Goal: Information Seeking & Learning: Find specific fact

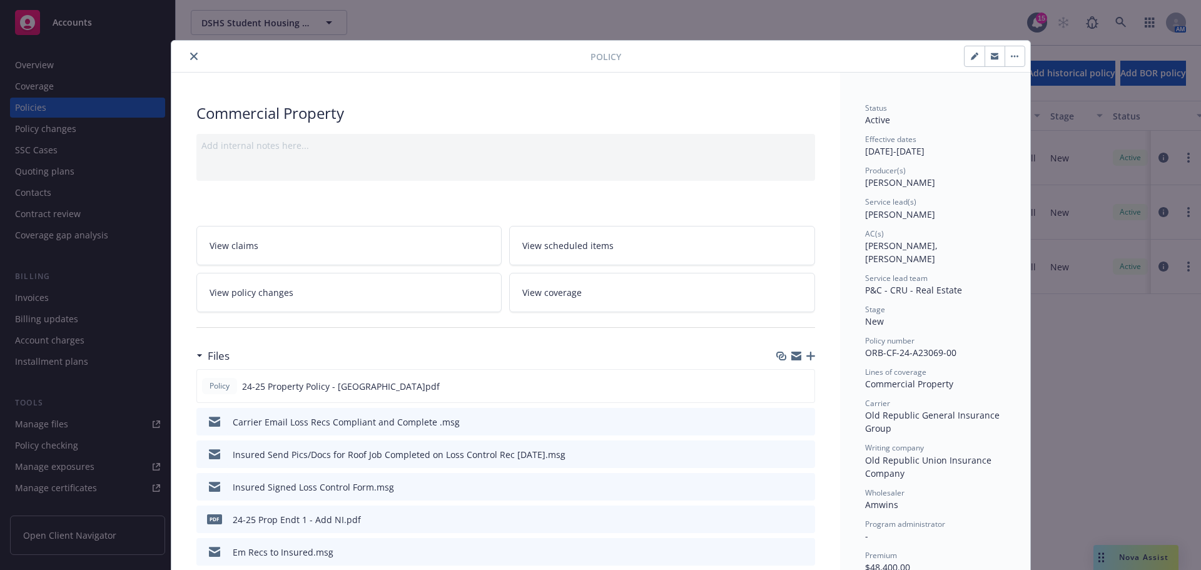
click at [191, 58] on icon "close" at bounding box center [194, 57] width 8 height 8
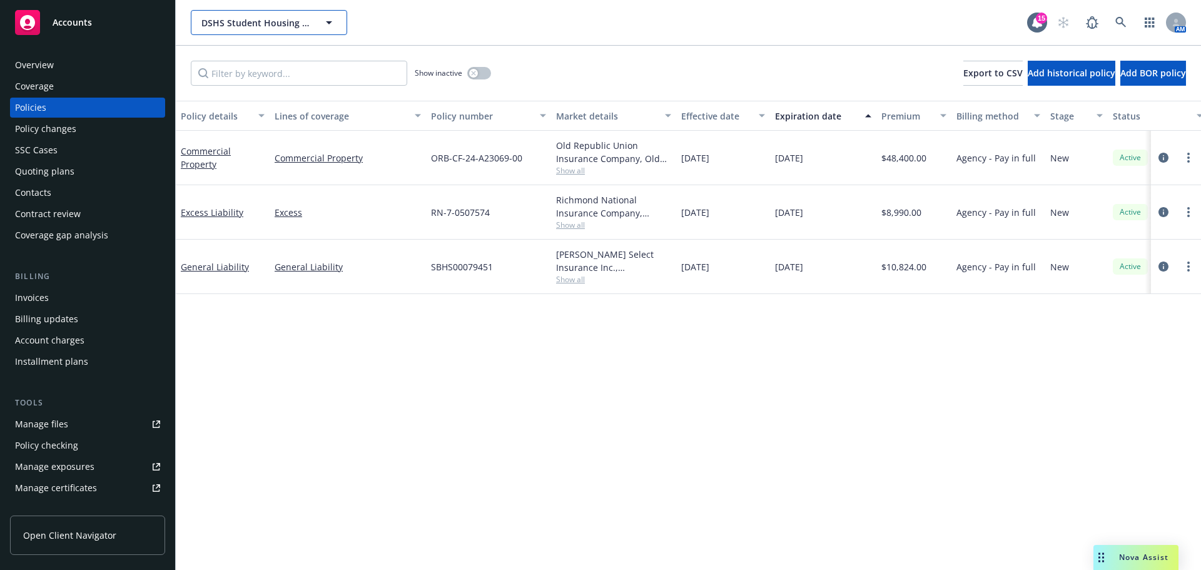
click at [297, 22] on span "DSHS Student Housing Investment Group" at bounding box center [255, 22] width 108 height 13
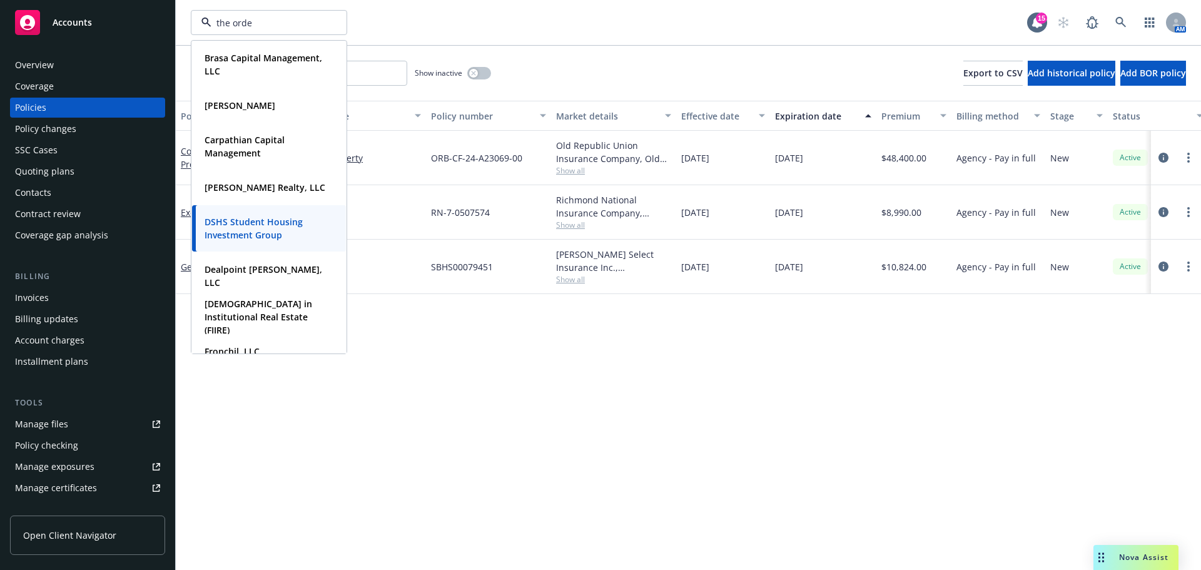
type input "the orden"
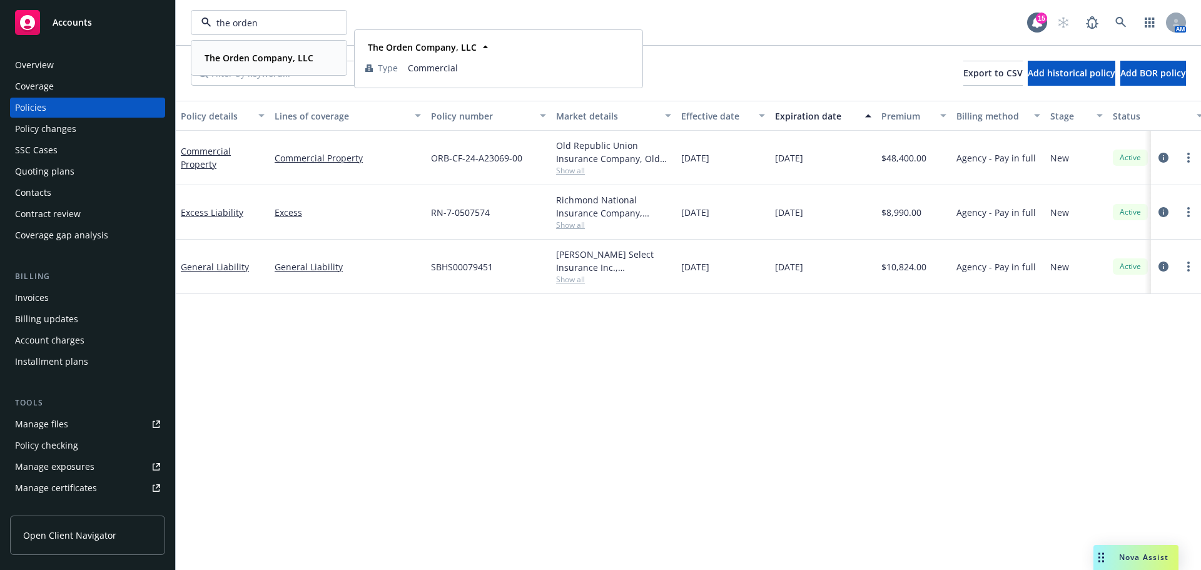
click at [295, 62] on strong "The Orden Company, LLC" at bounding box center [259, 58] width 109 height 12
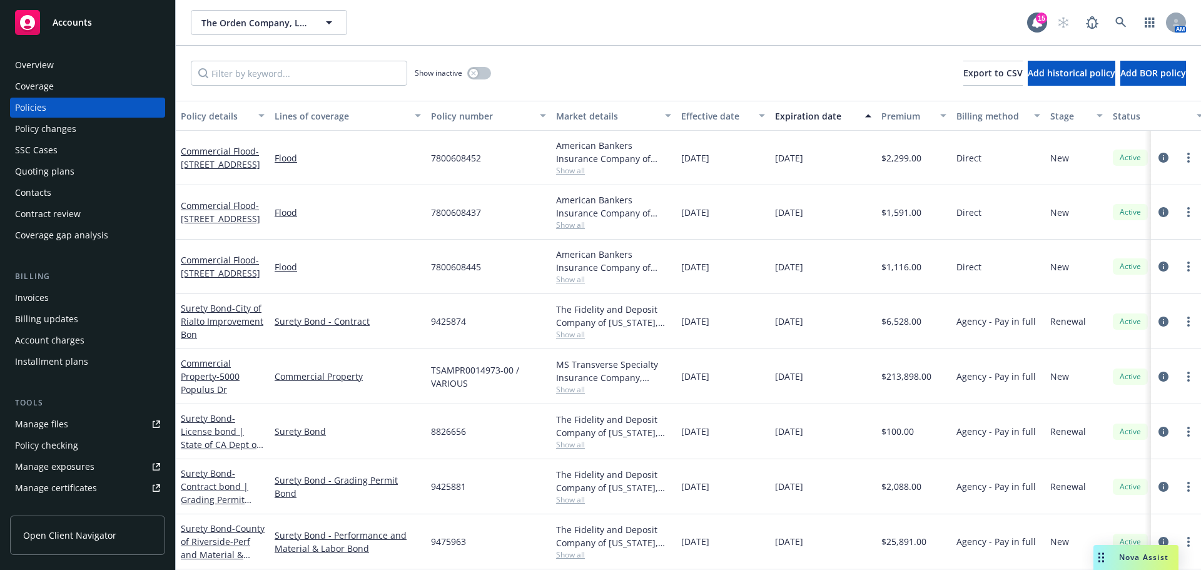
click at [638, 11] on div "The Orden Company, LLC The Orden Company, LLC" at bounding box center [609, 22] width 837 height 25
click at [290, 66] on input "Filter by keyword..." at bounding box center [299, 73] width 217 height 25
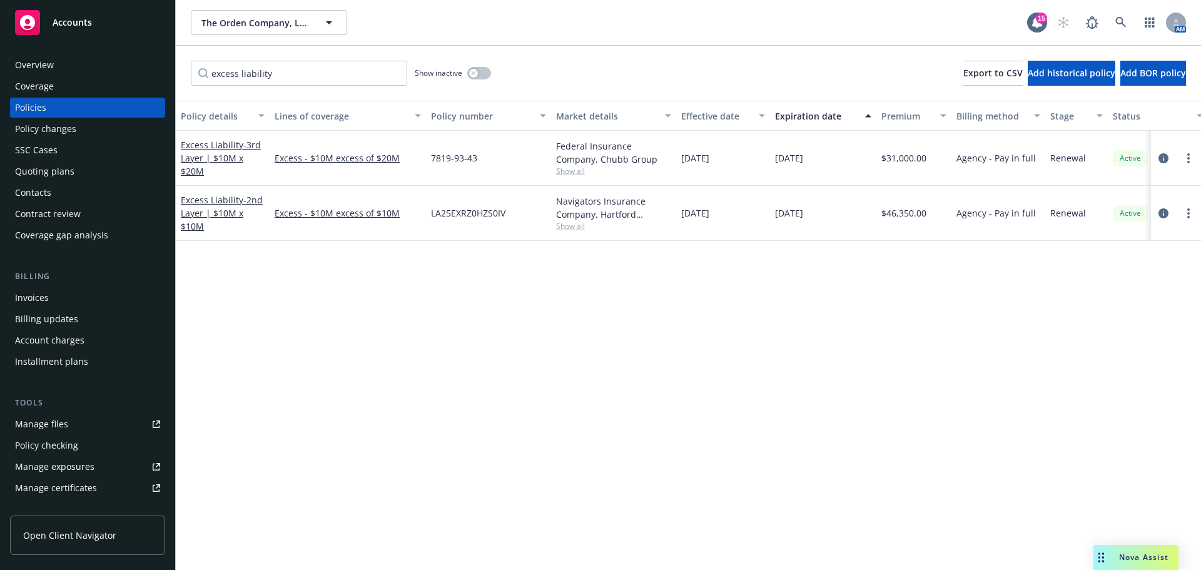
click at [267, 355] on div "Policy details Lines of coverage Policy number Market details Effective date Ex…" at bounding box center [689, 335] width 1026 height 469
drag, startPoint x: 479, startPoint y: 210, endPoint x: 429, endPoint y: 212, distance: 50.1
click at [429, 212] on div "LA25EXRZ0HZS0IV" at bounding box center [488, 213] width 125 height 55
copy span "LA25EXRZ0HZS0IV"
drag, startPoint x: 497, startPoint y: 155, endPoint x: 407, endPoint y: 158, distance: 89.5
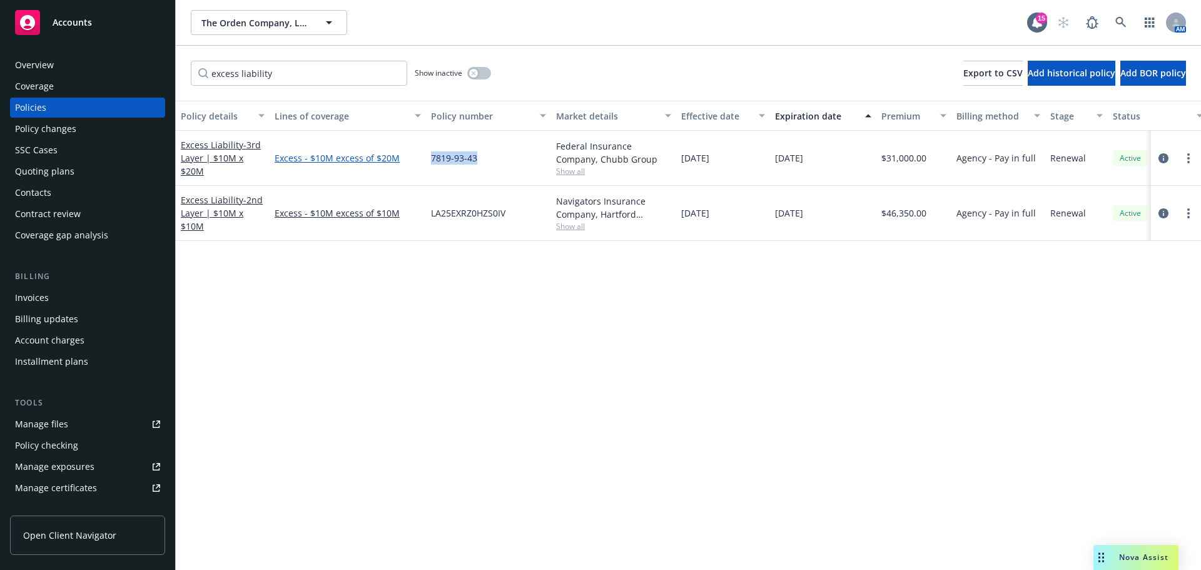
click at [432, 155] on div "7819-93-43" at bounding box center [488, 158] width 125 height 55
copy span "7819-93-43"
drag, startPoint x: 312, startPoint y: 74, endPoint x: 51, endPoint y: 66, distance: 261.1
click at [51, 66] on div "Accounts Overview Coverage Policies Policy changes SSC Cases Quoting plans Cont…" at bounding box center [600, 285] width 1201 height 570
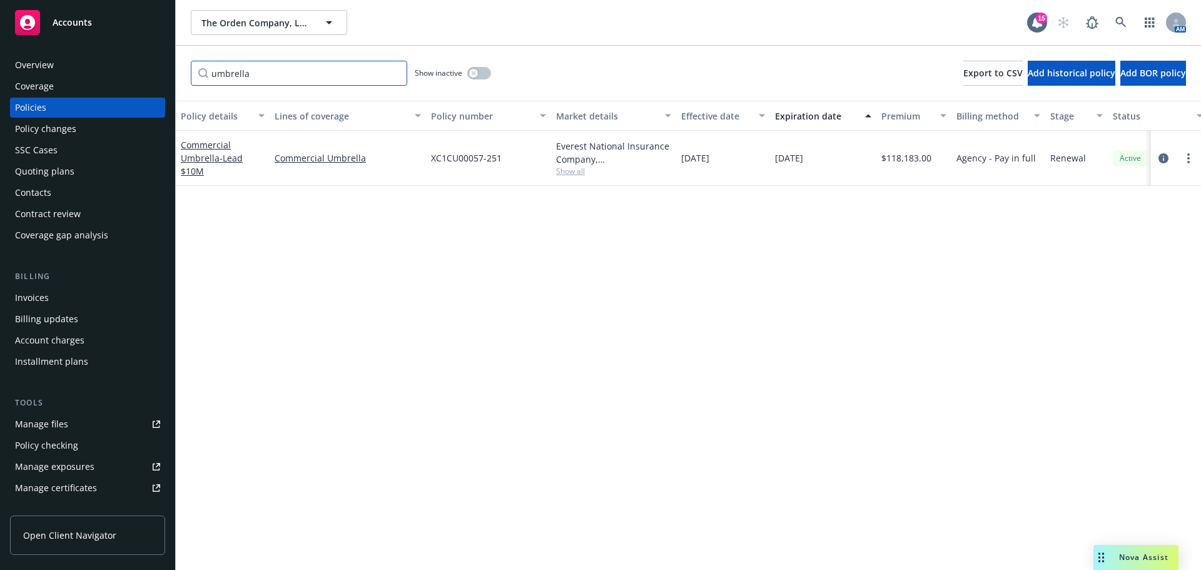
type input "umbrella"
drag, startPoint x: 509, startPoint y: 155, endPoint x: 384, endPoint y: 183, distance: 128.4
click at [430, 157] on div "XC1CU00057-251" at bounding box center [488, 158] width 125 height 55
copy span "XC1CU00057-251"
drag, startPoint x: 243, startPoint y: 64, endPoint x: 149, endPoint y: 62, distance: 93.9
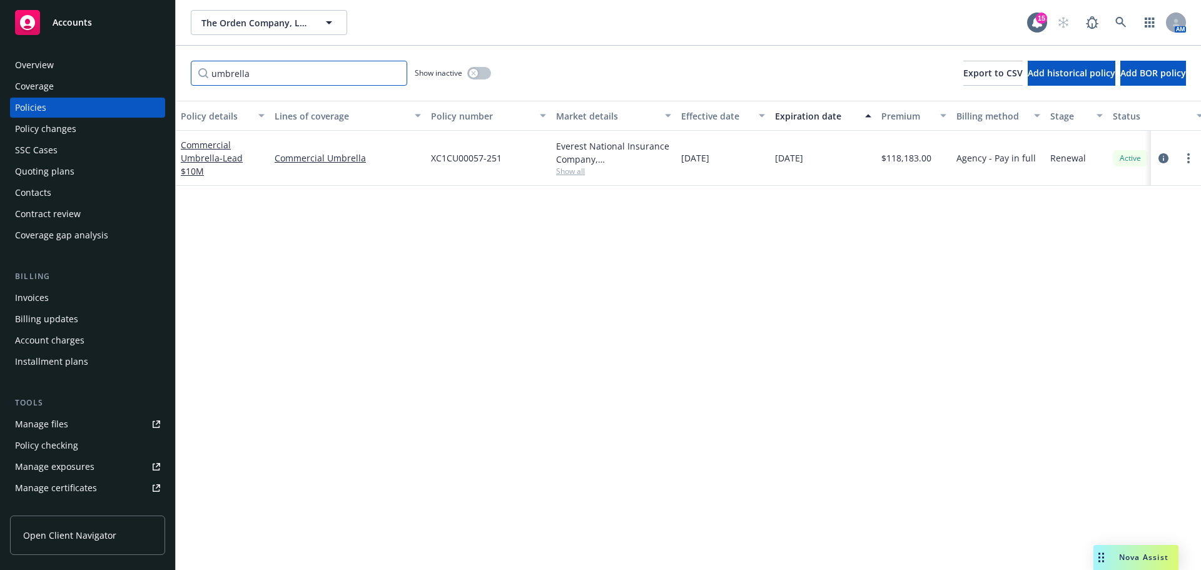
click at [149, 62] on div "Accounts Overview Coverage Policies Policy changes SSC Cases Quoting plans Cont…" at bounding box center [600, 285] width 1201 height 570
click at [149, 62] on div "Overview" at bounding box center [87, 65] width 145 height 20
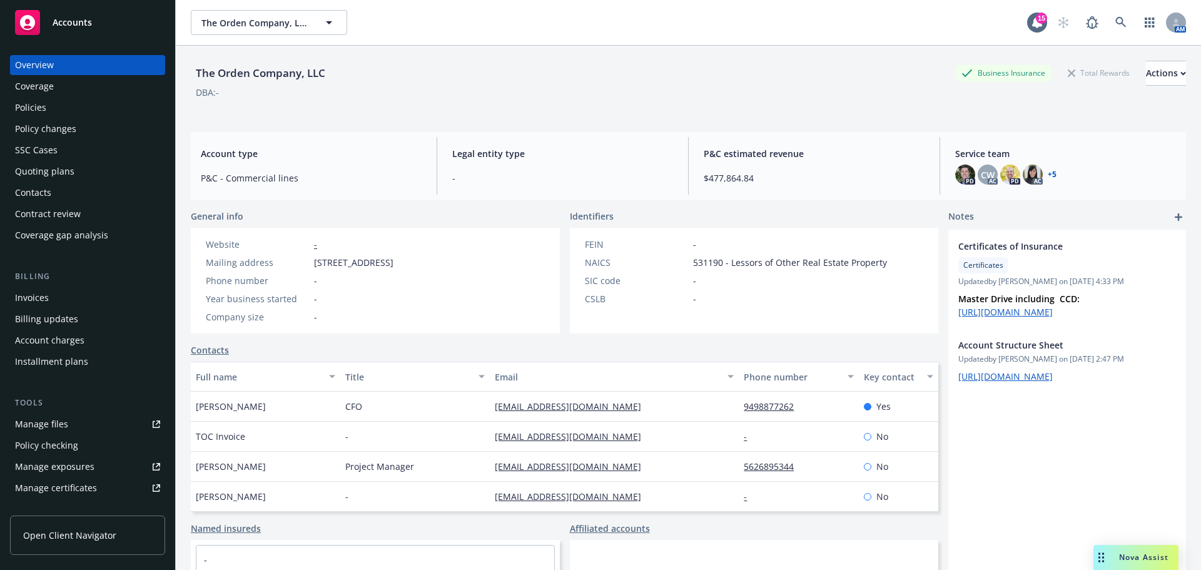
click at [107, 111] on div "Policies" at bounding box center [87, 108] width 145 height 20
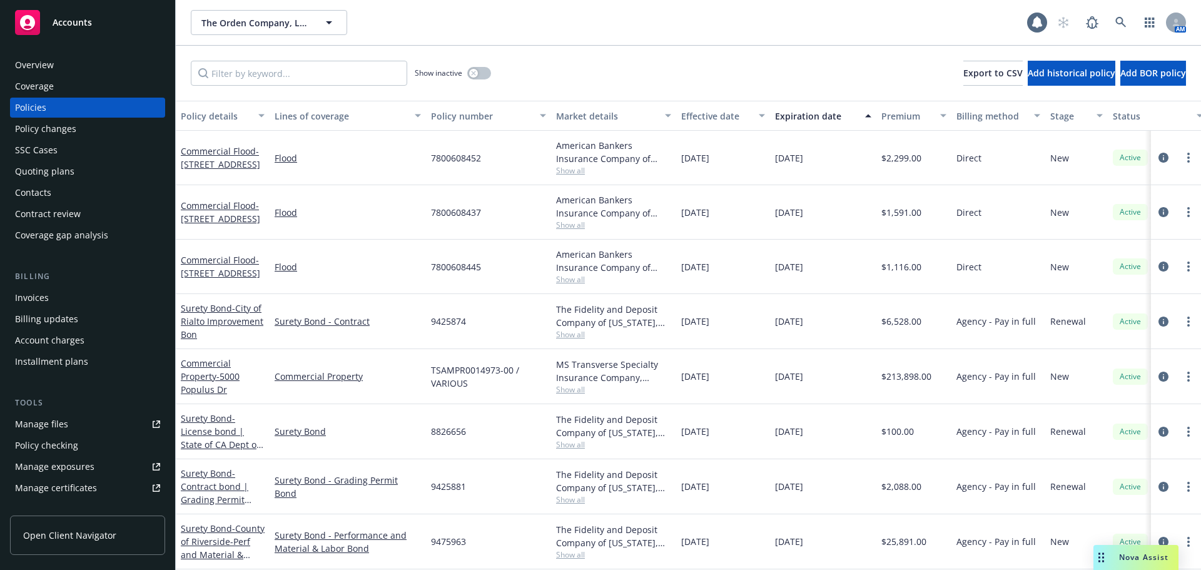
click at [330, 74] on input "Filter by keyword..." at bounding box center [299, 73] width 217 height 25
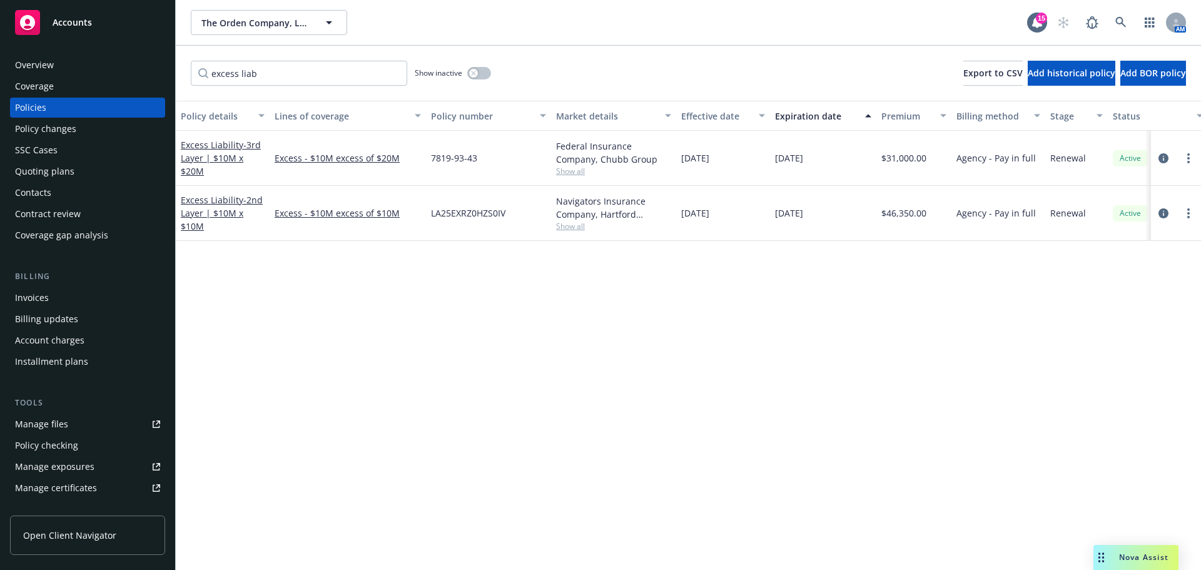
type input "excess liab"
